Goal: Find specific page/section: Find specific page/section

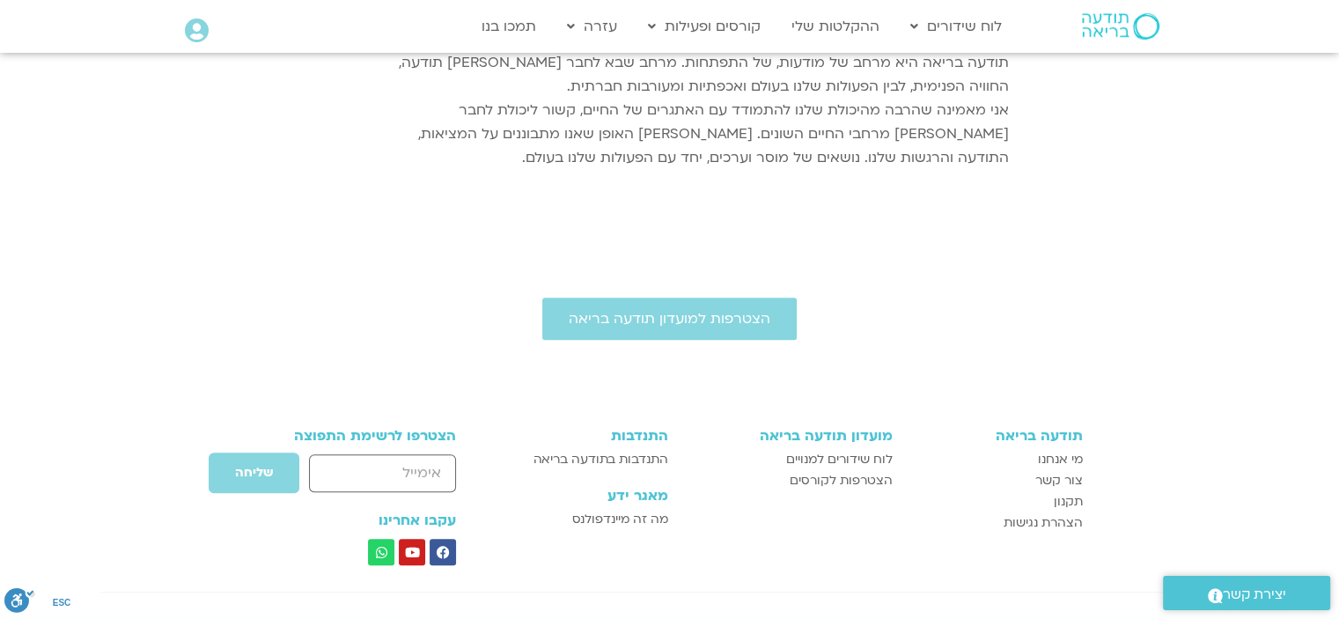
scroll to position [314, 0]
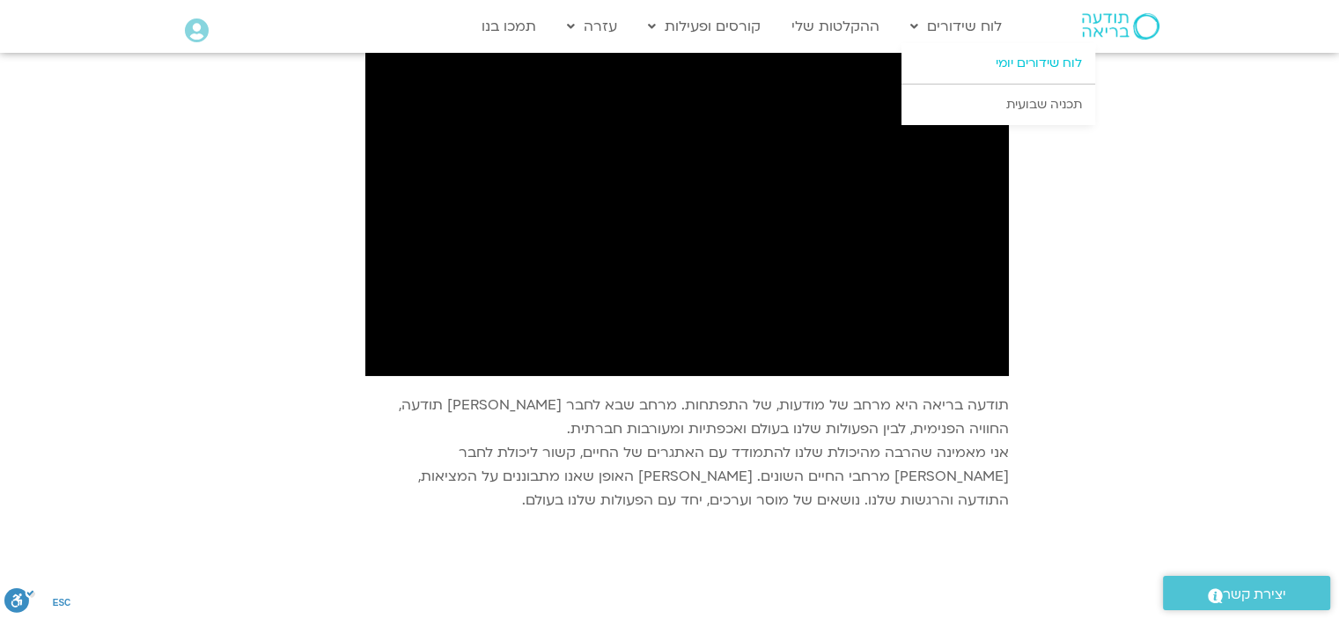
click at [1015, 61] on link "לוח שידורים יומי" at bounding box center [999, 63] width 194 height 41
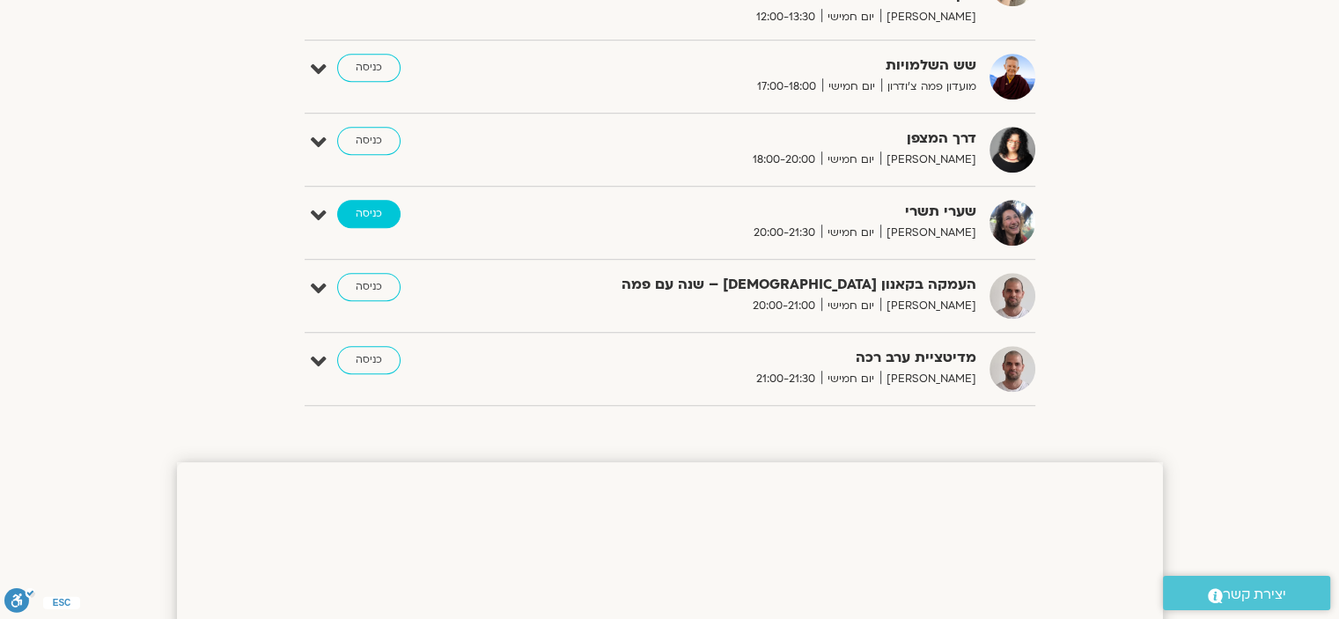
click at [361, 204] on link "כניסה" at bounding box center [368, 214] width 63 height 28
